Goal: Information Seeking & Learning: Check status

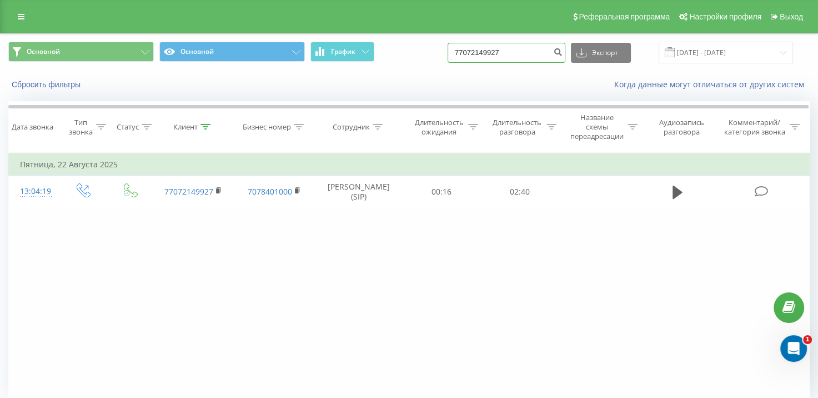
drag, startPoint x: 523, startPoint y: 56, endPoint x: 452, endPoint y: 54, distance: 71.1
click at [453, 54] on div "Основной Основной График 77072149927 Экспорт .csv .xls .xlsx 18.06.2025 - 18.09…" at bounding box center [409, 53] width 802 height 22
paste input "77002612361"
type input "77002612361"
click at [563, 49] on icon "submit" at bounding box center [557, 50] width 9 height 7
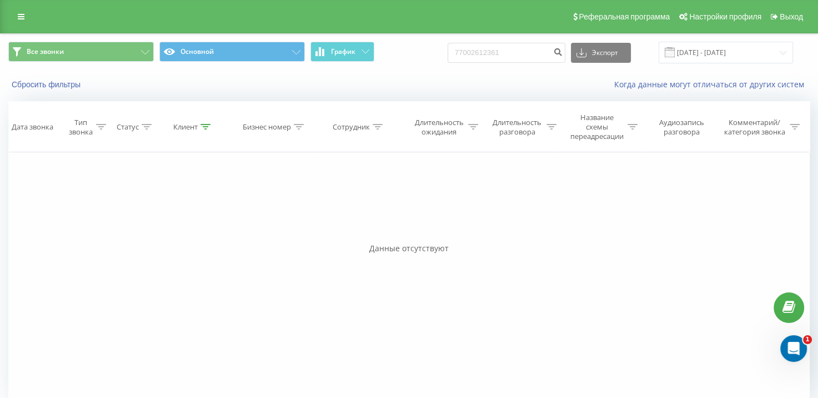
click at [675, 54] on span at bounding box center [670, 52] width 10 height 10
click at [781, 51] on input "[DATE] - [DATE]" at bounding box center [726, 53] width 134 height 22
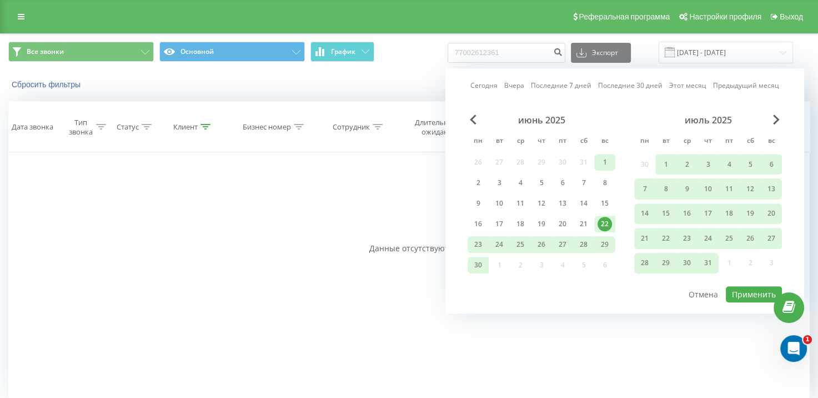
click at [596, 161] on div "1" at bounding box center [604, 162] width 21 height 17
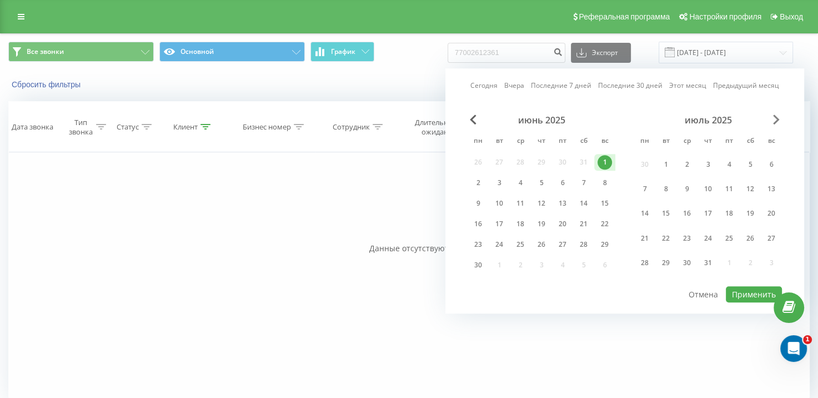
click at [777, 119] on span "Next Month" at bounding box center [776, 119] width 7 height 10
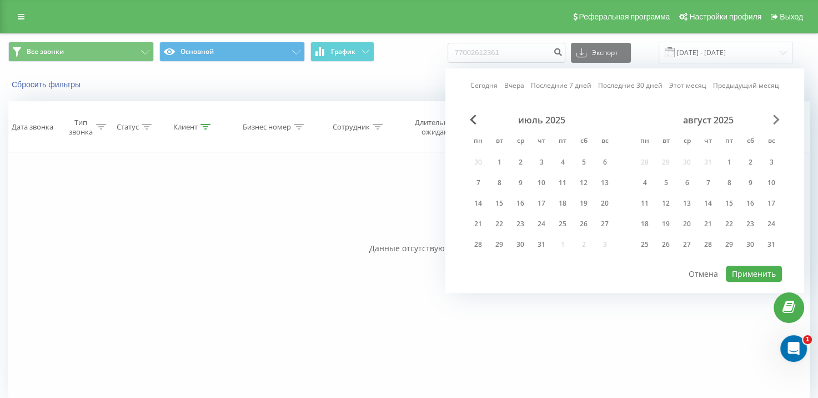
click at [777, 119] on span "Next Month" at bounding box center [776, 119] width 7 height 10
click at [651, 224] on div "22" at bounding box center [645, 224] width 14 height 14
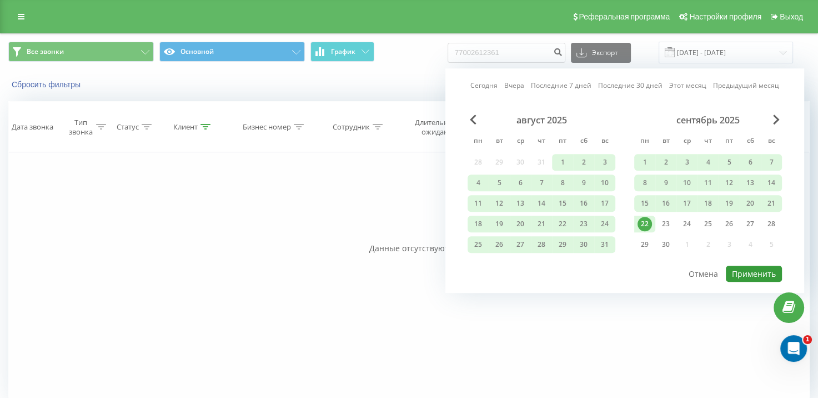
click at [762, 276] on button "Применить" at bounding box center [754, 274] width 56 height 16
type input "[DATE] - [DATE]"
